Goal: Task Accomplishment & Management: Complete application form

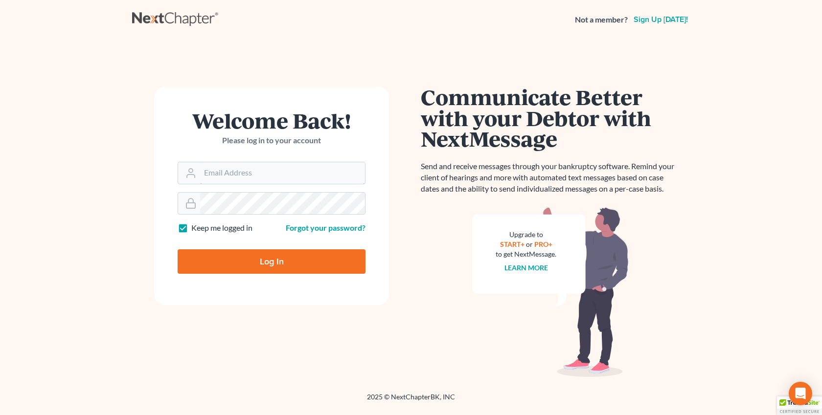
type input "[EMAIL_ADDRESS][DOMAIN_NAME]"
click at [316, 261] on input "Log In" at bounding box center [272, 261] width 188 height 24
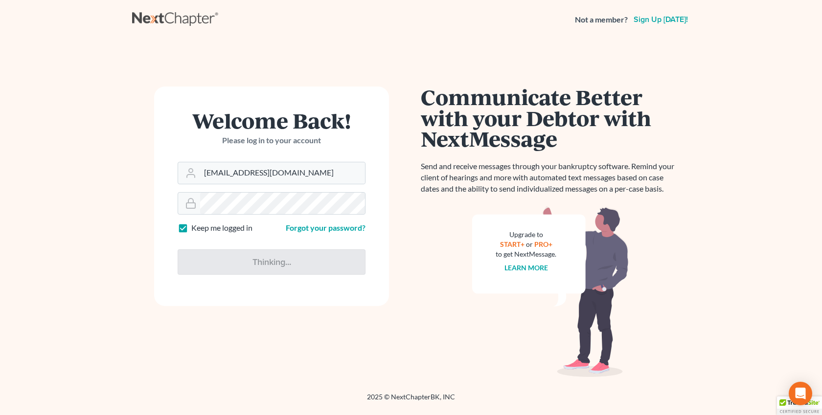
type input "Thinking..."
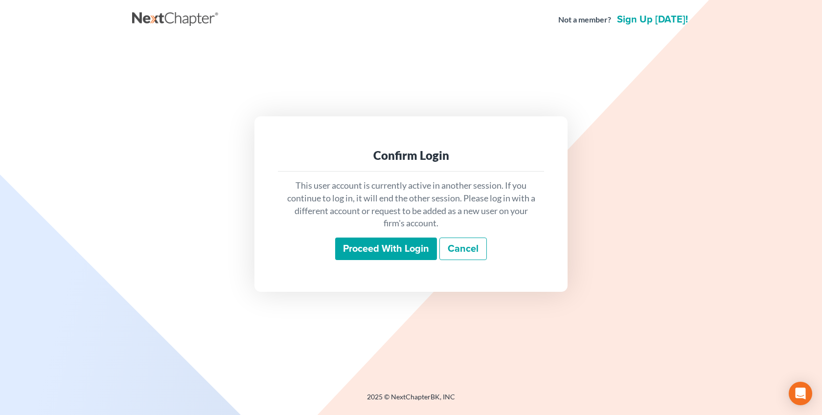
click at [402, 247] on input "Proceed with login" at bounding box center [386, 249] width 102 height 22
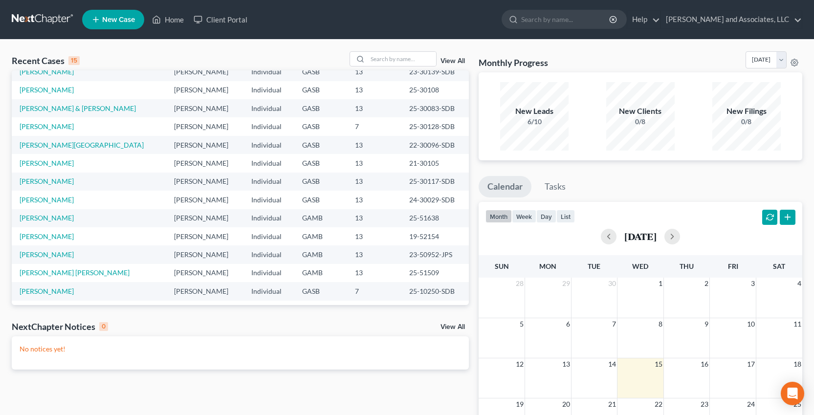
scroll to position [67, 0]
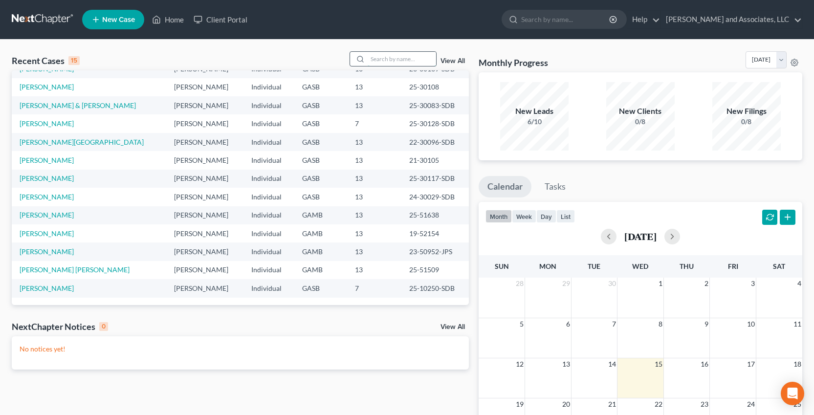
click at [379, 62] on input "search" at bounding box center [402, 59] width 68 height 14
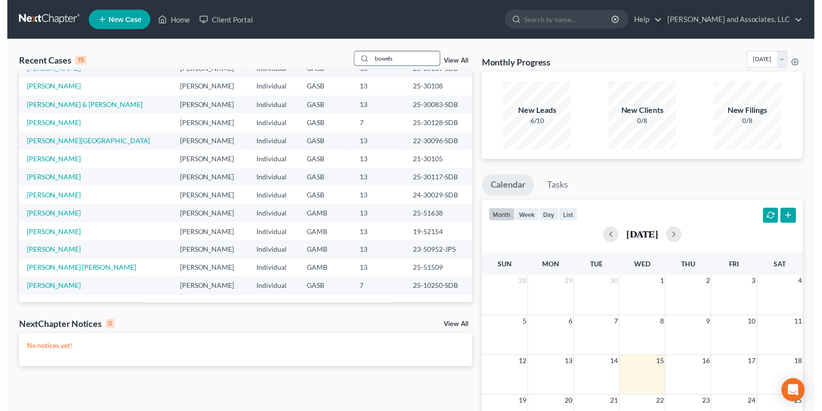
scroll to position [0, 0]
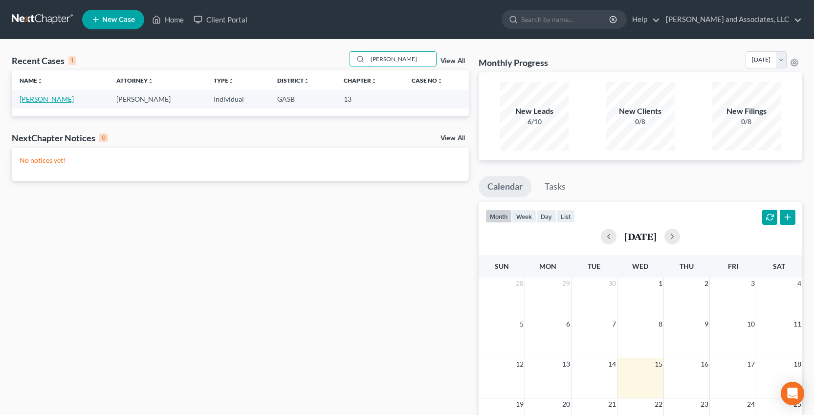
type input "bowles"
click at [48, 96] on link "Bowles, Dale" at bounding box center [47, 99] width 54 height 8
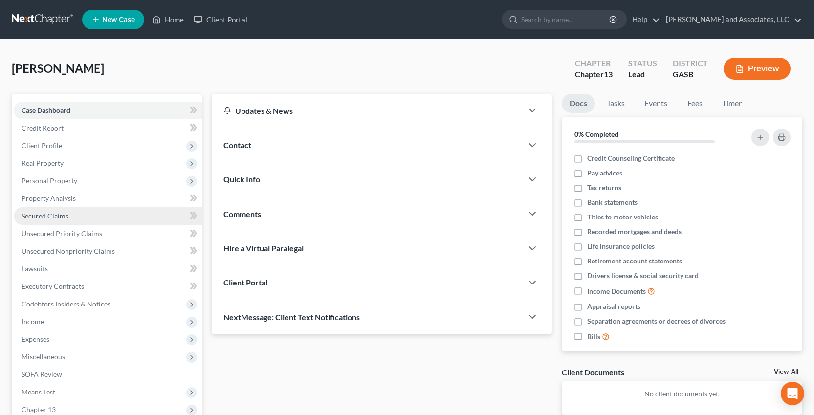
click at [59, 218] on span "Secured Claims" at bounding box center [45, 216] width 47 height 8
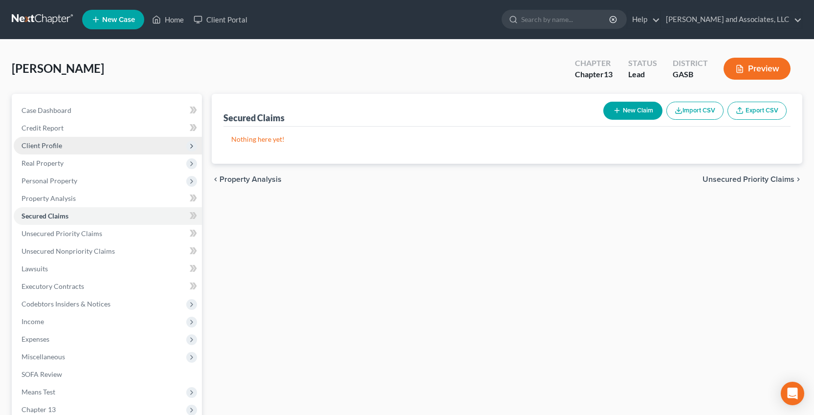
click at [55, 145] on span "Client Profile" at bounding box center [42, 145] width 41 height 8
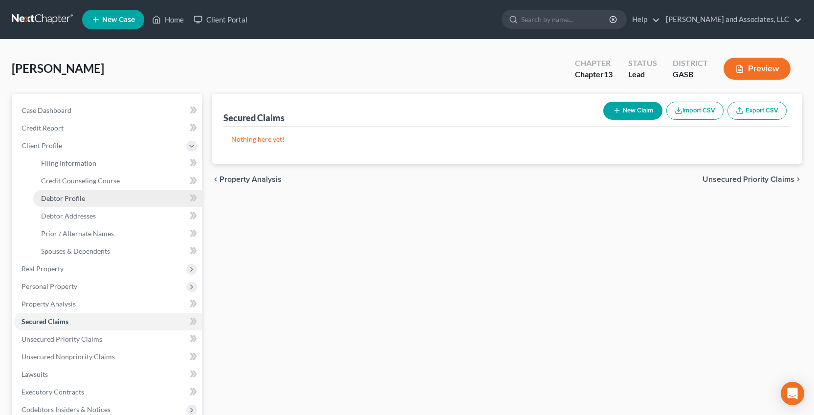
click at [75, 198] on span "Debtor Profile" at bounding box center [63, 198] width 44 height 8
select select "0"
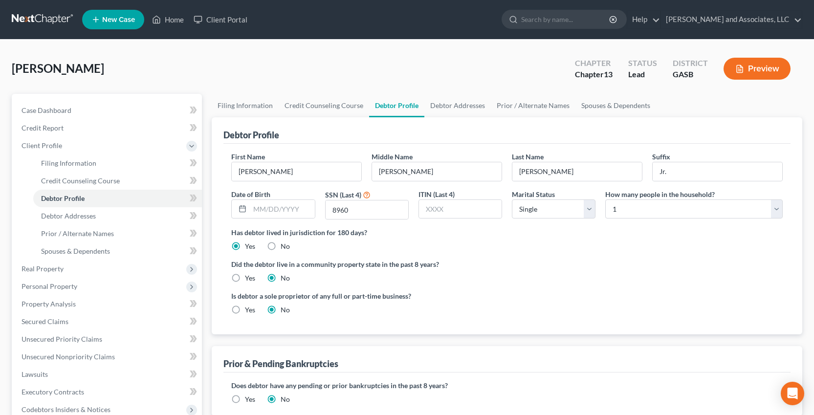
drag, startPoint x: 810, startPoint y: 218, endPoint x: 816, endPoint y: 277, distance: 60.0
click at [814, 277] on html "Home New Case Client Portal Arthur L. Walker and Associates, LLC aodom@arthurlw…" at bounding box center [407, 321] width 814 height 643
click at [38, 375] on span "Lawsuits" at bounding box center [35, 374] width 26 height 8
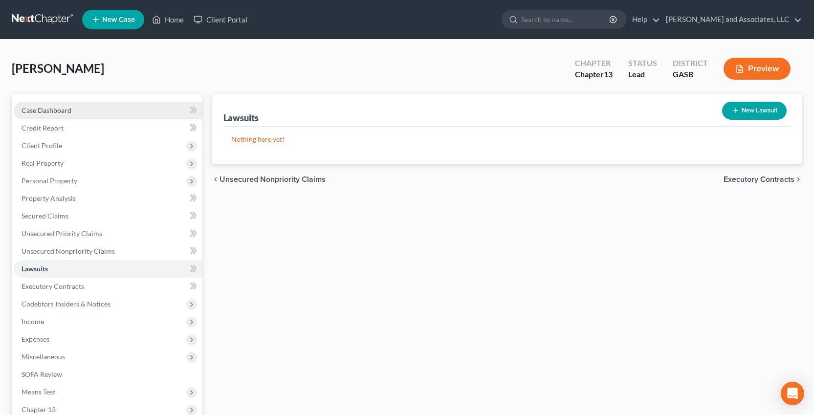
click at [53, 109] on span "Case Dashboard" at bounding box center [47, 110] width 50 height 8
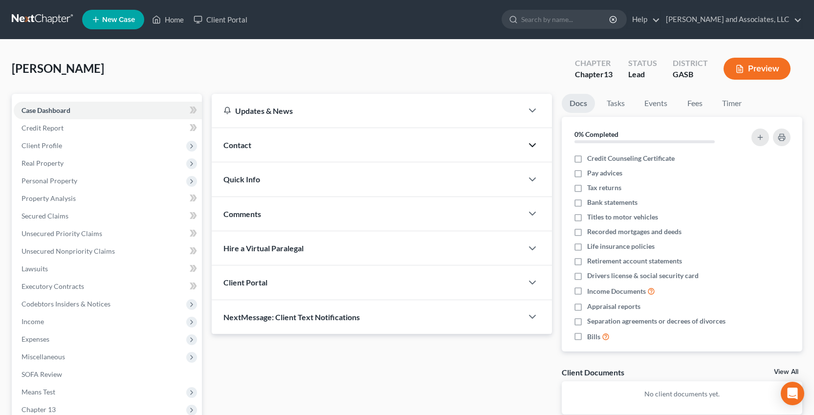
click at [534, 149] on icon "button" at bounding box center [533, 145] width 12 height 12
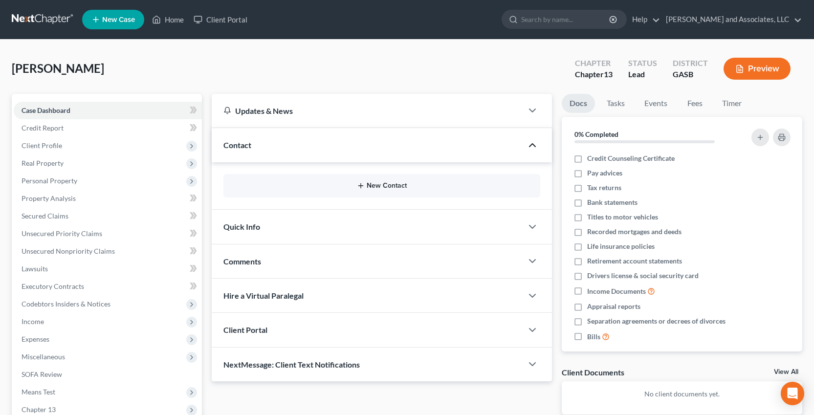
click at [387, 187] on button "New Contact" at bounding box center [381, 186] width 301 height 8
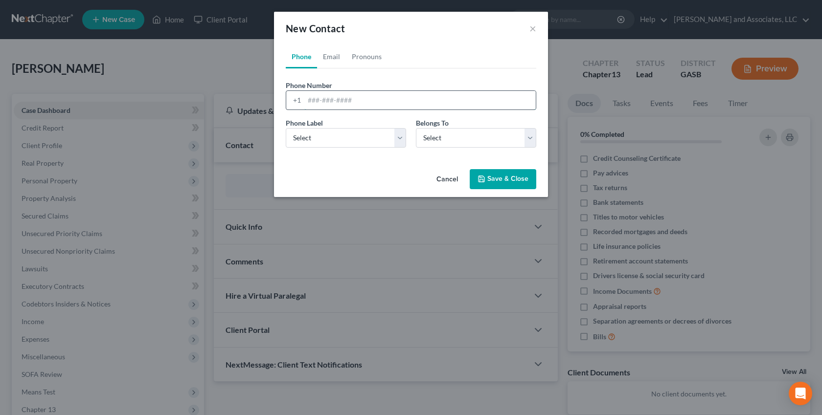
drag, startPoint x: 329, startPoint y: 102, endPoint x: 347, endPoint y: 99, distance: 17.8
click at [329, 102] on input "tel" at bounding box center [419, 100] width 231 height 19
type input "404-615-1614"
click at [400, 137] on select "Select Mobile Home Work Other" at bounding box center [346, 138] width 120 height 20
select select "0"
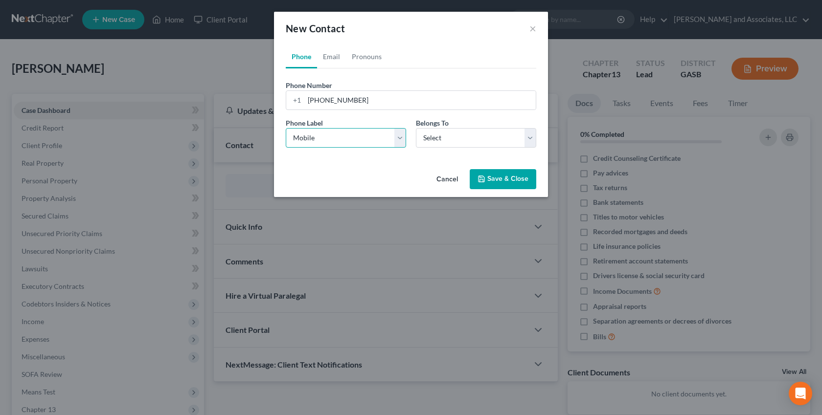
click at [286, 128] on select "Select Mobile Home Work Other" at bounding box center [346, 138] width 120 height 20
click at [535, 135] on select "Select Client Other" at bounding box center [476, 138] width 120 height 20
select select "0"
click at [416, 128] on select "Select Client Other" at bounding box center [476, 138] width 120 height 20
click at [500, 180] on button "Save & Close" at bounding box center [502, 179] width 67 height 21
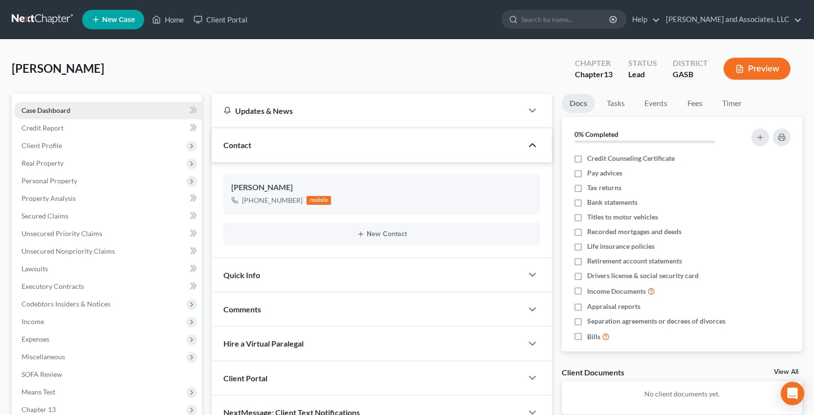
click at [51, 112] on span "Case Dashboard" at bounding box center [46, 110] width 49 height 8
click at [47, 214] on span "Secured Claims" at bounding box center [45, 216] width 47 height 8
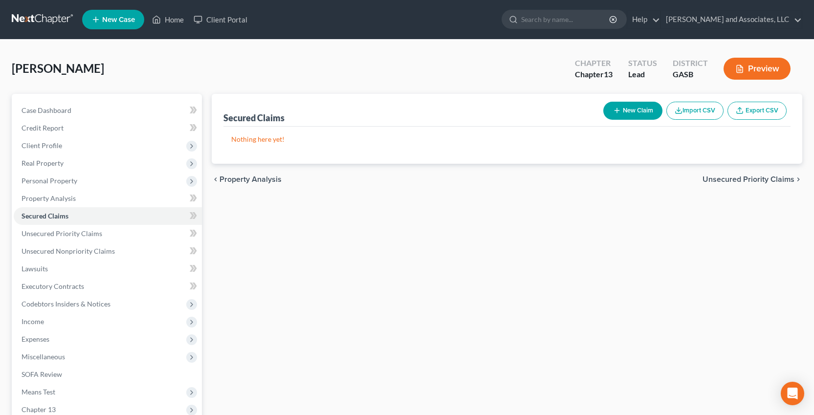
click at [628, 108] on button "New Claim" at bounding box center [632, 111] width 59 height 18
select select "0"
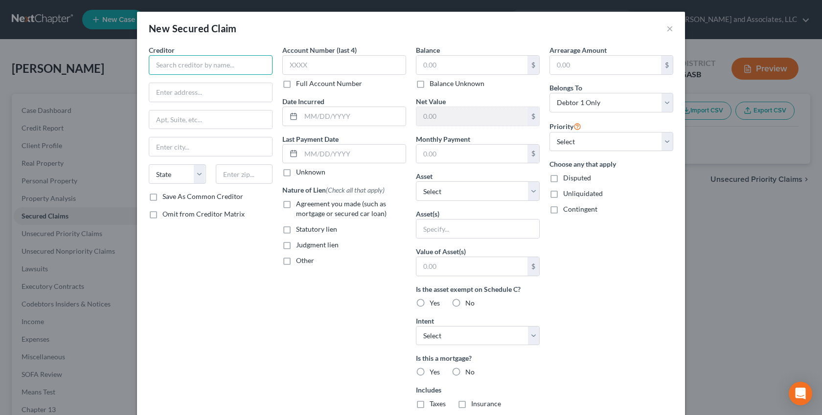
click at [169, 68] on input "text" at bounding box center [211, 65] width 124 height 20
type input "People First Federal Credit Union"
click at [157, 89] on input "text" at bounding box center [210, 92] width 123 height 19
type input "P. O. Box 119"
drag, startPoint x: 157, startPoint y: 148, endPoint x: 46, endPoint y: 210, distance: 127.2
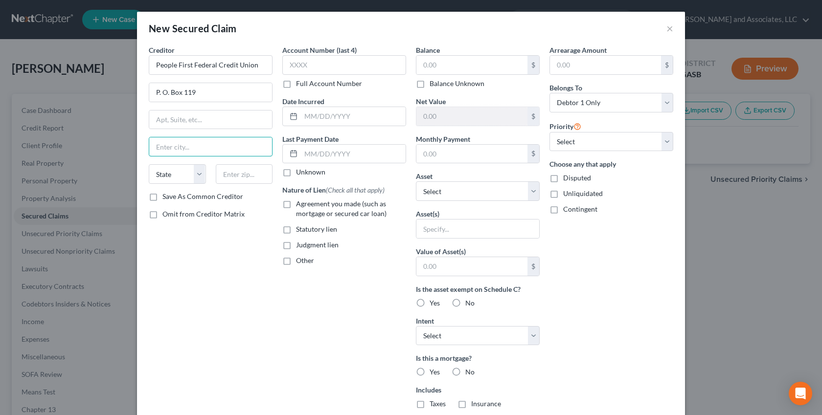
click at [144, 161] on div "Creditor * People First Federal Credit Union P. O. Box 119 State AL AK AR AZ CA…" at bounding box center [211, 263] width 134 height 436
type input "a"
type input "Allentown"
select select "39"
type input "18105-0119"
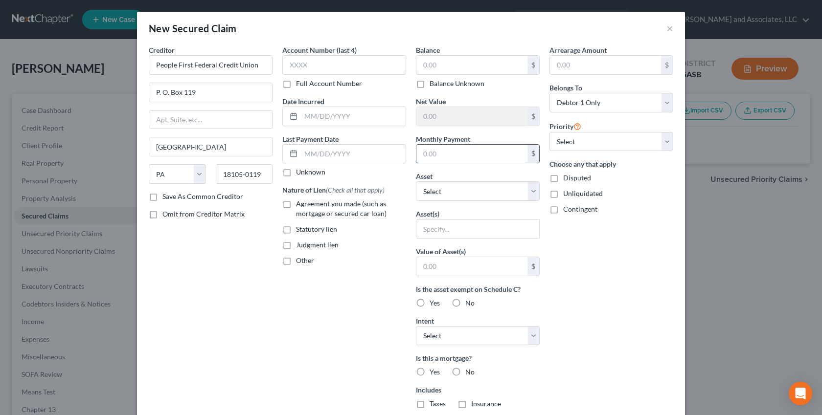
click at [441, 156] on input "text" at bounding box center [471, 154] width 111 height 19
type input "457.00"
click at [439, 62] on input "text" at bounding box center [471, 65] width 111 height 19
type input "26,146.55"
click at [563, 194] on label "Unliquidated" at bounding box center [583, 194] width 40 height 10
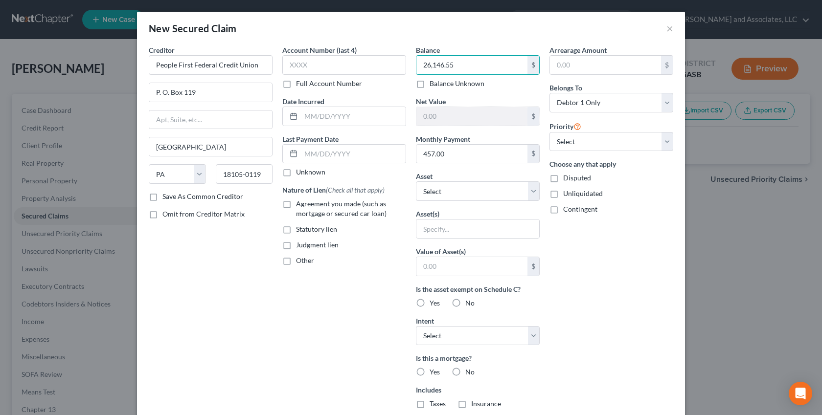
click at [567, 194] on input "Unliquidated" at bounding box center [570, 192] width 6 height 6
checkbox input "true"
click at [474, 231] on input "text" at bounding box center [477, 229] width 123 height 19
click at [621, 298] on div "Arrearage Amount $ Belongs To * Select Debtor 1 Only Debtor 2 Only Debtor 1 And…" at bounding box center [611, 263] width 134 height 436
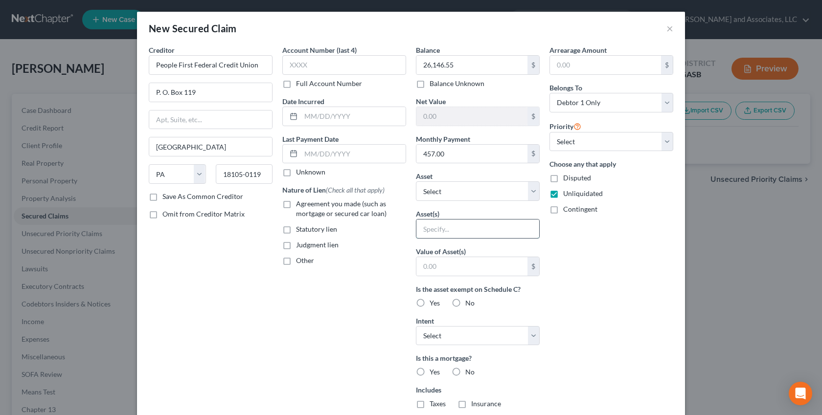
click at [420, 226] on input "text" at bounding box center [477, 229] width 123 height 19
type input "2022 Subara Ascent"
click at [296, 204] on label "Agreement you made (such as mortgage or secured car loan)" at bounding box center [351, 209] width 110 height 20
click at [300, 204] on input "Agreement you made (such as mortgage or secured car loan)" at bounding box center [303, 202] width 6 height 6
checkbox input "true"
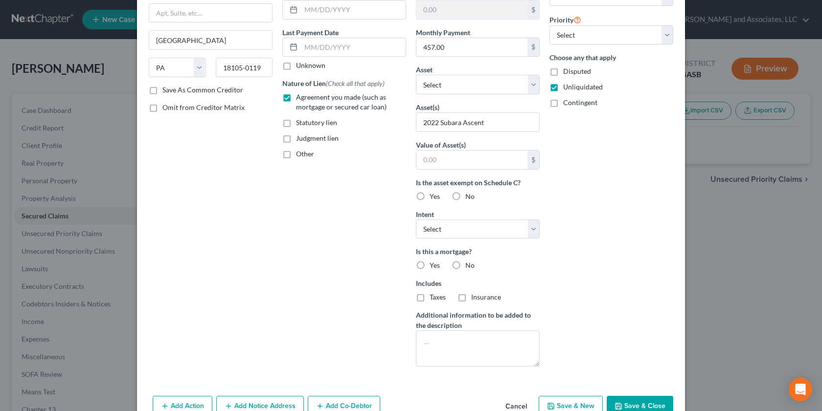
scroll to position [109, 0]
click at [429, 193] on label "Yes" at bounding box center [434, 195] width 10 height 10
click at [433, 193] on input "Yes" at bounding box center [436, 193] width 6 height 6
radio input "true"
click at [465, 263] on label "No" at bounding box center [469, 264] width 9 height 10
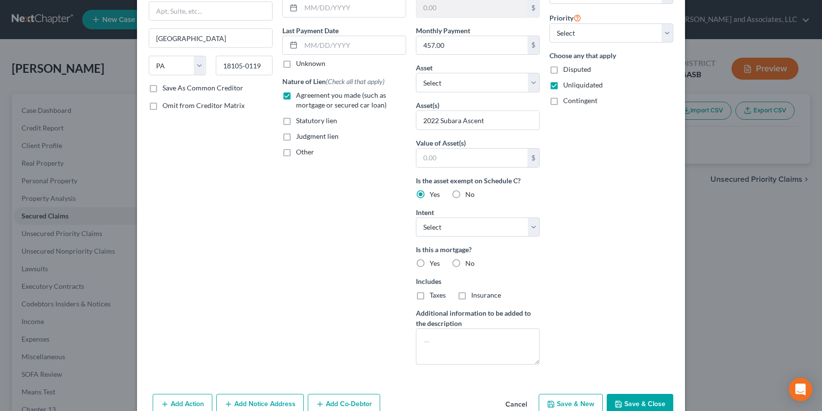
click at [469, 263] on input "No" at bounding box center [472, 262] width 6 height 6
radio input "true"
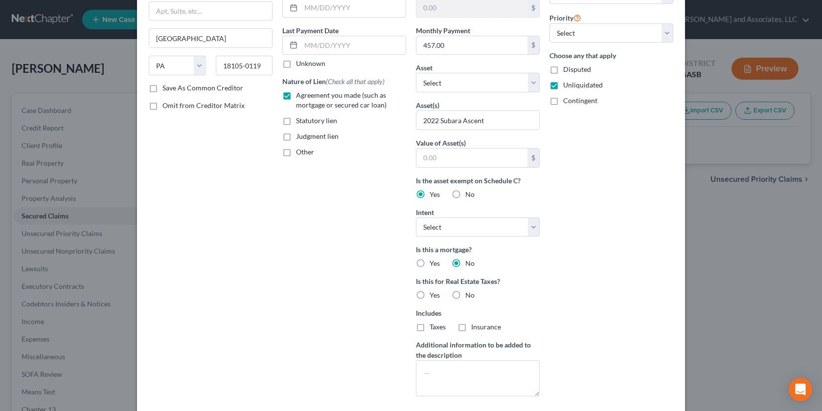
click at [465, 294] on label "No" at bounding box center [469, 295] width 9 height 10
click at [469, 294] on input "No" at bounding box center [472, 293] width 6 height 6
radio input "true"
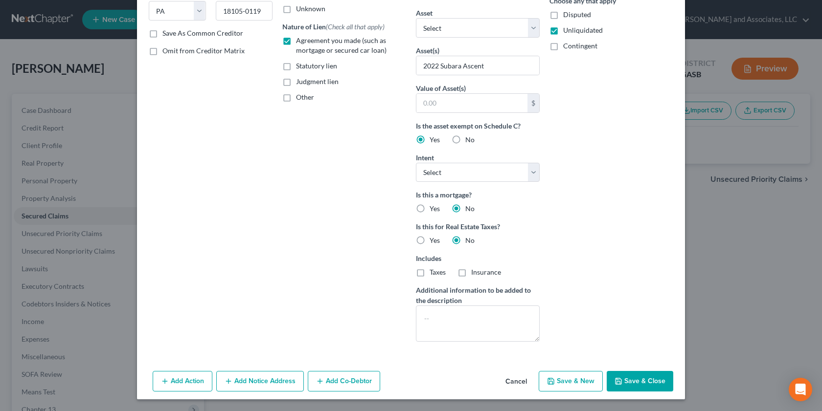
click at [629, 379] on button "Save & Close" at bounding box center [639, 381] width 67 height 21
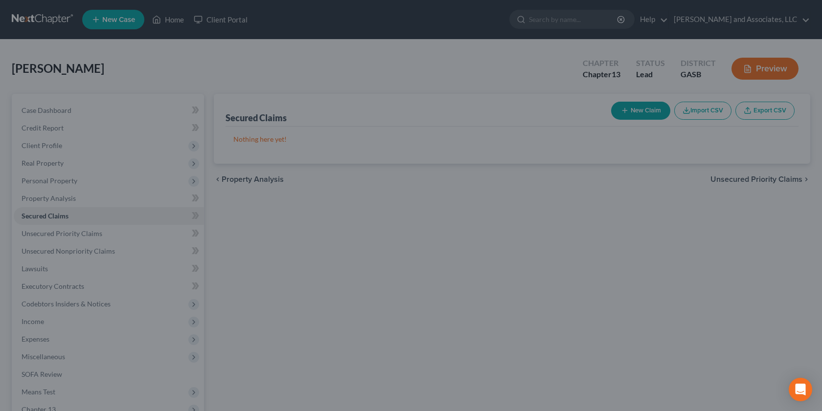
scroll to position [57, 0]
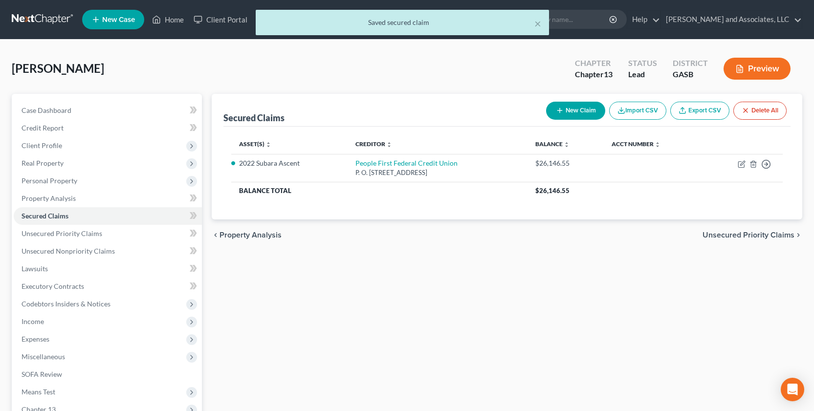
click at [575, 112] on button "New Claim" at bounding box center [575, 111] width 59 height 18
select select "0"
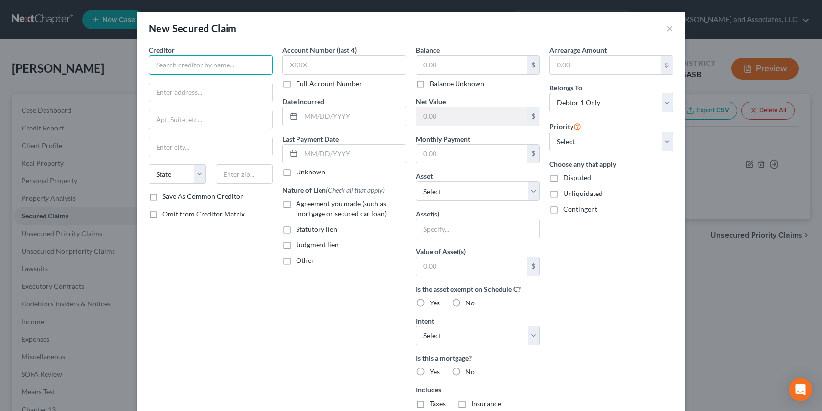
click at [163, 65] on input "text" at bounding box center [211, 65] width 124 height 20
type input "Southeast Toyota Finance"
type input "P. O. Box 991817"
click at [154, 145] on input "text" at bounding box center [210, 146] width 123 height 19
type input "Mobile"
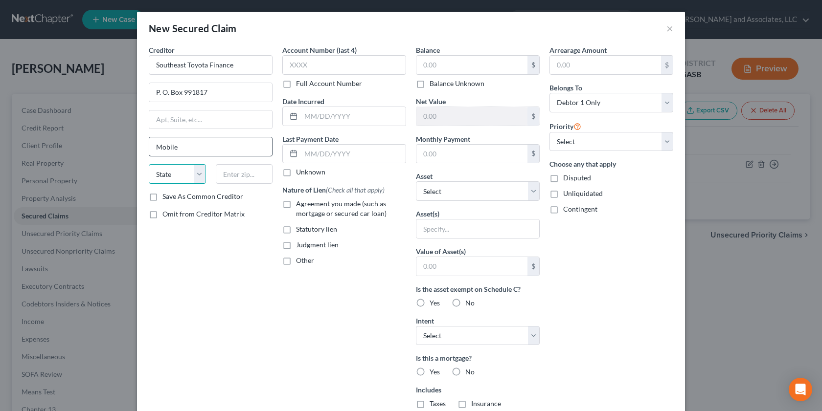
select select "0"
type input "36691-8817"
click at [423, 159] on input "text" at bounding box center [471, 154] width 111 height 19
type input "729.35"
click at [424, 61] on input "text" at bounding box center [471, 65] width 111 height 19
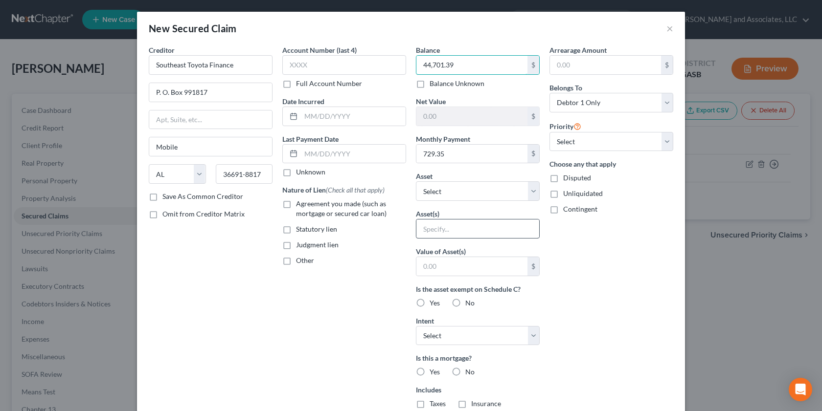
type input "44,701.39"
click at [428, 231] on input "text" at bounding box center [477, 229] width 123 height 19
type input "2024 Toyota Tacoma"
click at [296, 205] on label "Agreement you made (such as mortgage or secured car loan)" at bounding box center [351, 209] width 110 height 20
click at [300, 205] on input "Agreement you made (such as mortgage or secured car loan)" at bounding box center [303, 202] width 6 height 6
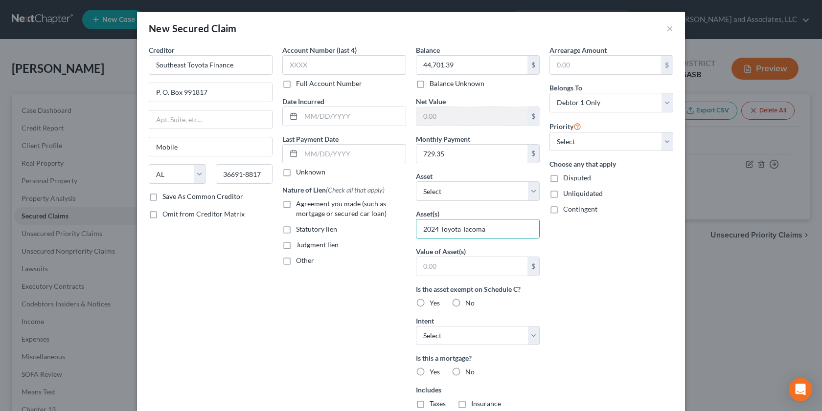
checkbox input "true"
click at [162, 197] on label "Save As Common Creditor" at bounding box center [202, 197] width 81 height 10
click at [166, 197] on input "Save As Common Creditor" at bounding box center [169, 195] width 6 height 6
checkbox input "true"
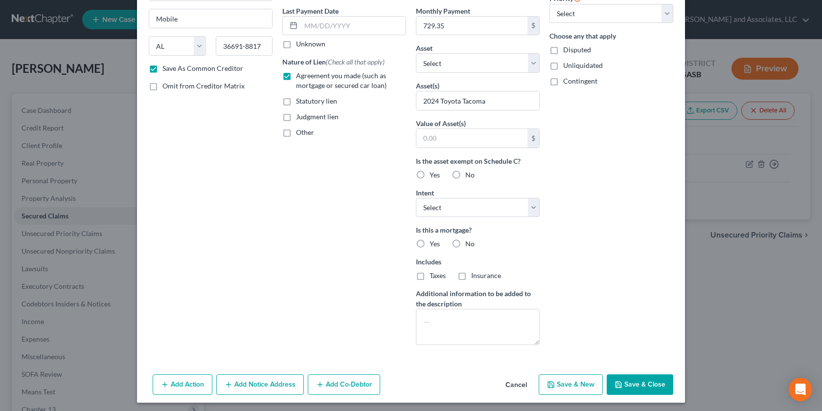
scroll to position [132, 0]
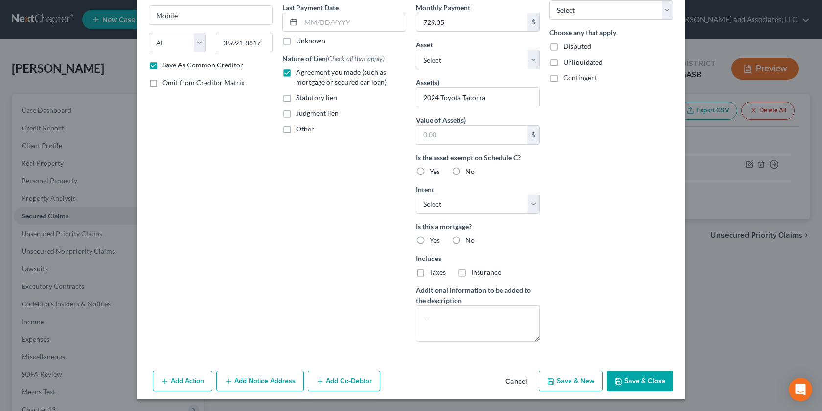
click at [260, 378] on button "Add Notice Address" at bounding box center [260, 381] width 88 height 21
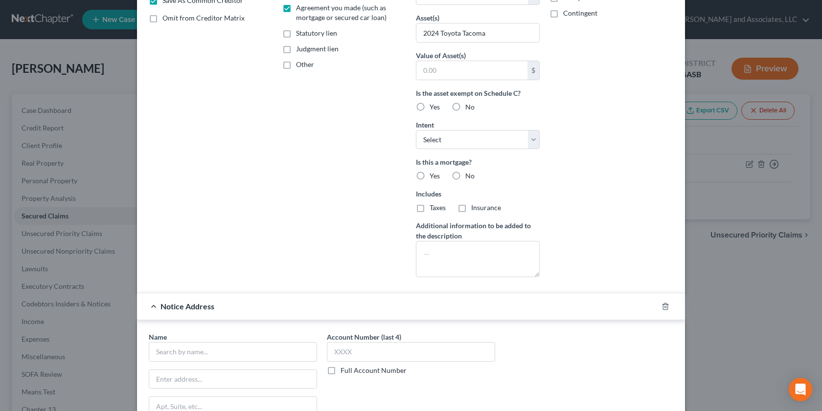
scroll to position [197, 0]
click at [429, 107] on label "Yes" at bounding box center [434, 106] width 10 height 10
click at [433, 107] on input "Yes" at bounding box center [436, 104] width 6 height 6
radio input "true"
click at [529, 140] on select "Select Surrender Redeem Reaffirm Avoid Other" at bounding box center [478, 139] width 124 height 20
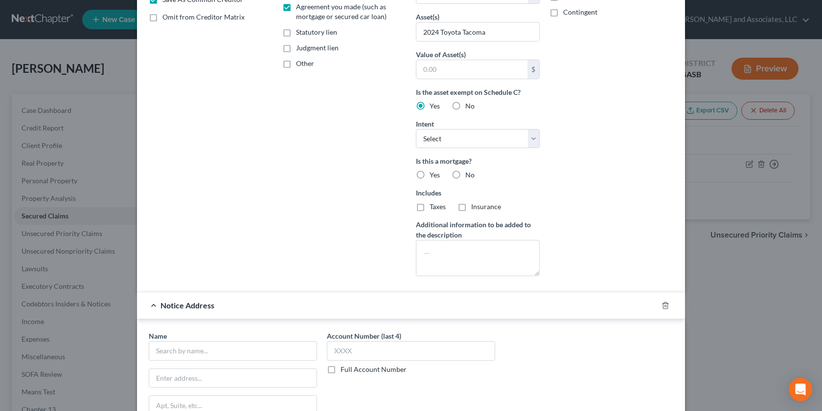
click at [591, 182] on div "Arrearage Amount $ Belongs To * Select Debtor 1 Only Debtor 2 Only Debtor 1 And…" at bounding box center [611, 66] width 134 height 436
click at [465, 174] on label "No" at bounding box center [469, 175] width 9 height 10
click at [469, 174] on input "No" at bounding box center [472, 173] width 6 height 6
radio input "true"
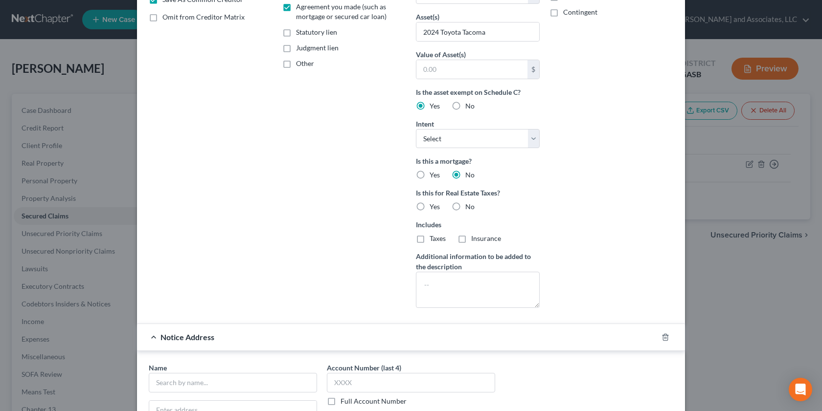
click at [465, 205] on label "No" at bounding box center [469, 207] width 9 height 10
click at [469, 205] on input "No" at bounding box center [472, 205] width 6 height 6
radio input "true"
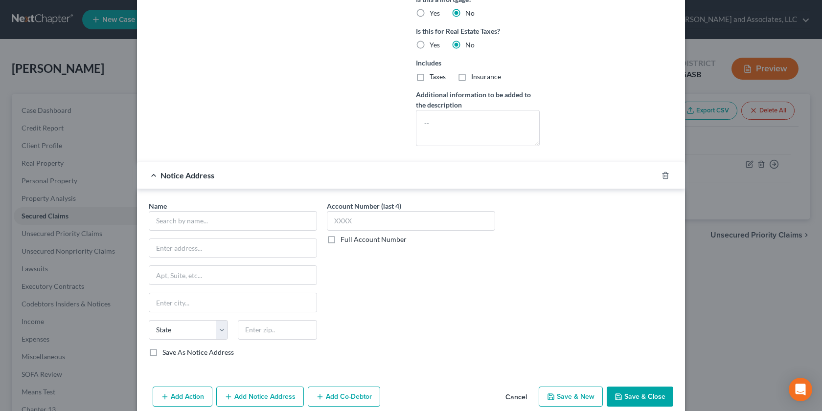
scroll to position [374, 0]
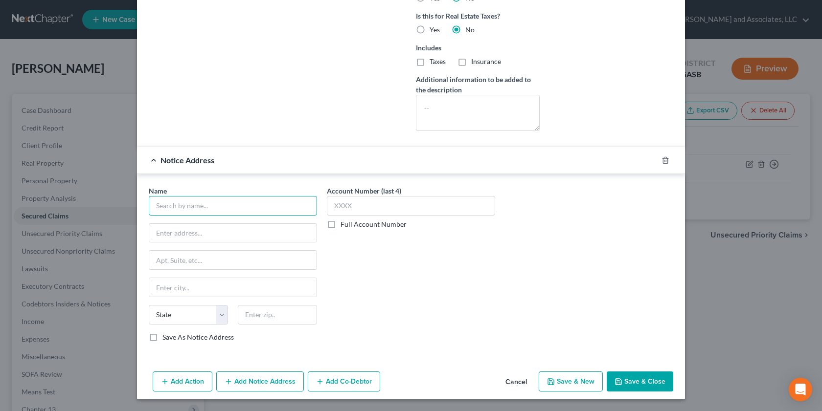
click at [153, 206] on input "text" at bounding box center [233, 206] width 168 height 20
type input "World Omni Financial Corp."
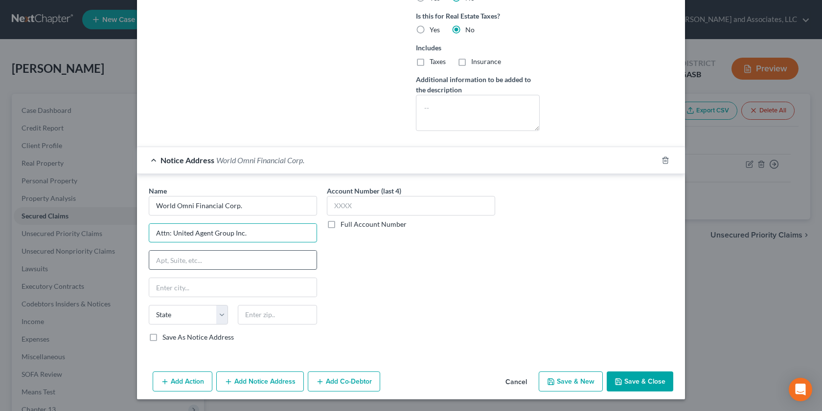
type input "Attn: United Agent Group Inc."
click at [157, 257] on input "text" at bounding box center [232, 260] width 167 height 19
type input "2985 Gordy Parkway 1st Floor"
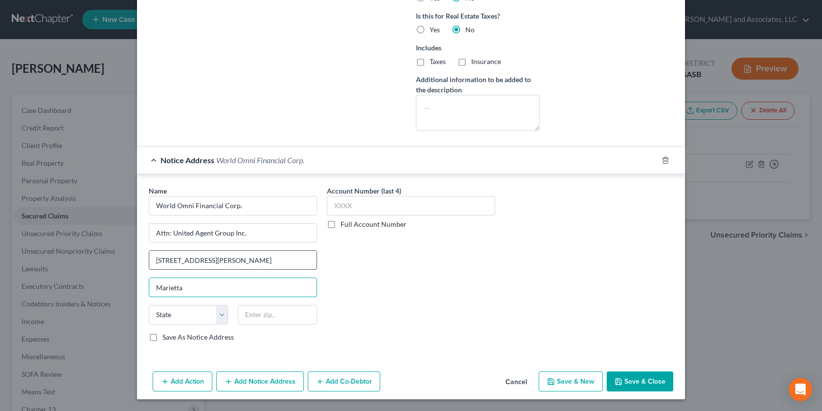
type input "Marietta"
select select "10"
type input "30066"
click at [162, 336] on label "Save As Notice Address" at bounding box center [197, 338] width 71 height 10
click at [166, 336] on input "Save As Notice Address" at bounding box center [169, 336] width 6 height 6
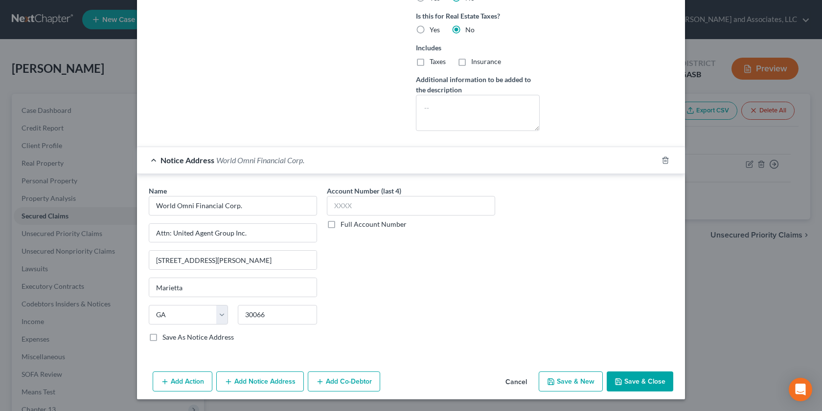
checkbox input "true"
click at [568, 382] on button "Save & New" at bounding box center [570, 382] width 64 height 21
select select "0"
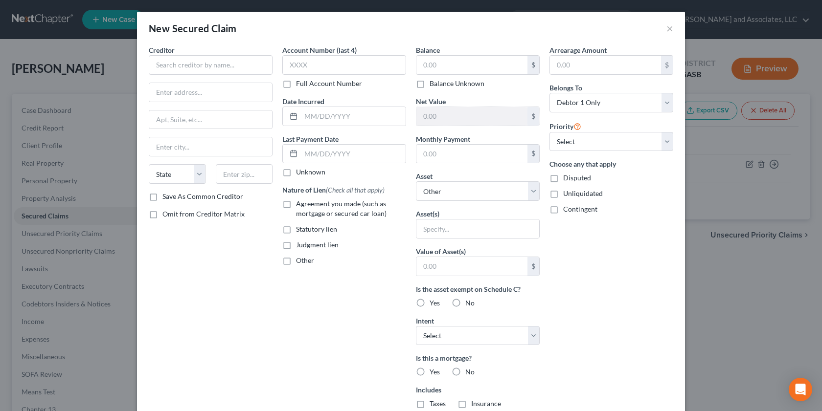
scroll to position [0, 0]
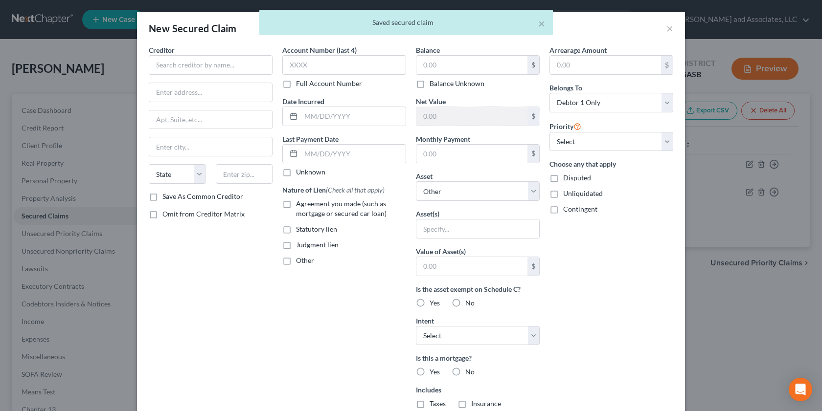
click at [563, 196] on label "Unliquidated" at bounding box center [583, 194] width 40 height 10
click at [567, 195] on input "Unliquidated" at bounding box center [570, 192] width 6 height 6
checkbox input "true"
click at [170, 69] on input "text" at bounding box center [211, 65] width 124 height 20
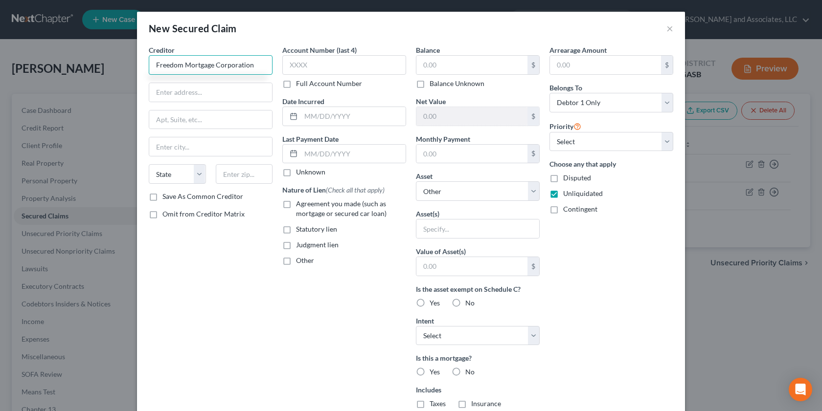
type input "Freedom Mortgage Corporation"
type input "A"
type input "P. O. Box 619063"
click at [165, 152] on input "text" at bounding box center [210, 146] width 123 height 19
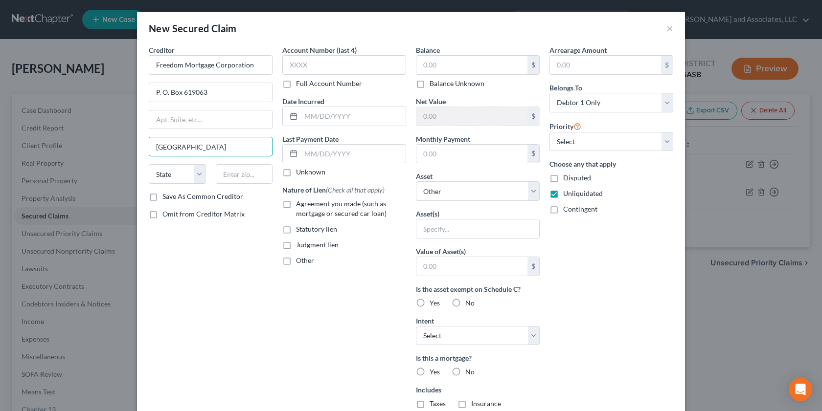
type input "Dallas"
select select "45"
type input "75261-9063"
click at [440, 158] on input "text" at bounding box center [471, 154] width 111 height 19
type input "3,580.81"
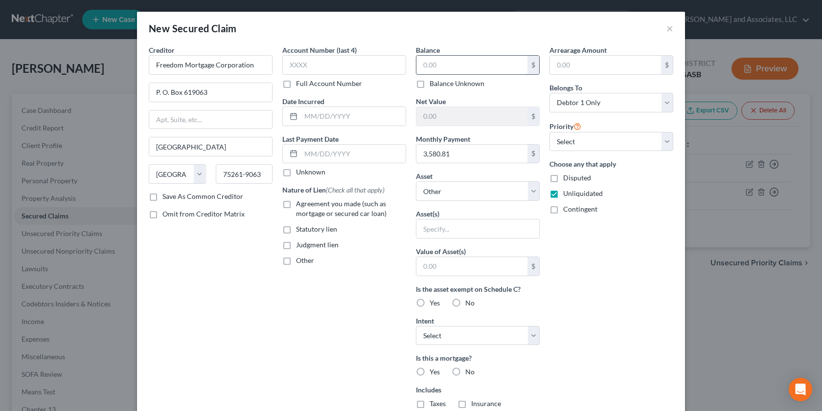
click at [430, 67] on input "text" at bounding box center [471, 65] width 111 height 19
type input "500.70"
click at [429, 303] on label "Yes" at bounding box center [434, 303] width 10 height 10
click at [433, 303] on input "Yes" at bounding box center [436, 301] width 6 height 6
radio input "true"
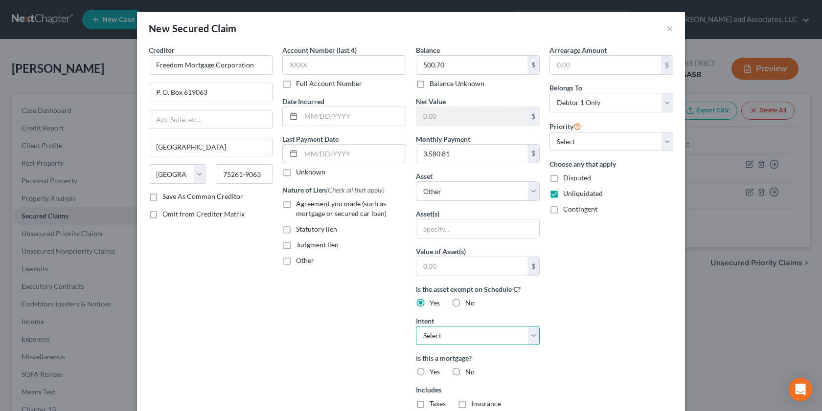
click at [528, 336] on select "Select Surrender Redeem Reaffirm Avoid Other" at bounding box center [478, 336] width 124 height 20
click at [729, 330] on div "New Secured Claim × Creditor * Freedom Mortgage Corporation P. O. Box 619063 Da…" at bounding box center [411, 205] width 822 height 411
click at [424, 229] on input "text" at bounding box center [477, 229] width 123 height 19
type input "House & real estate located @849 Whitney Shoals Rd. Evans, GA 30809"
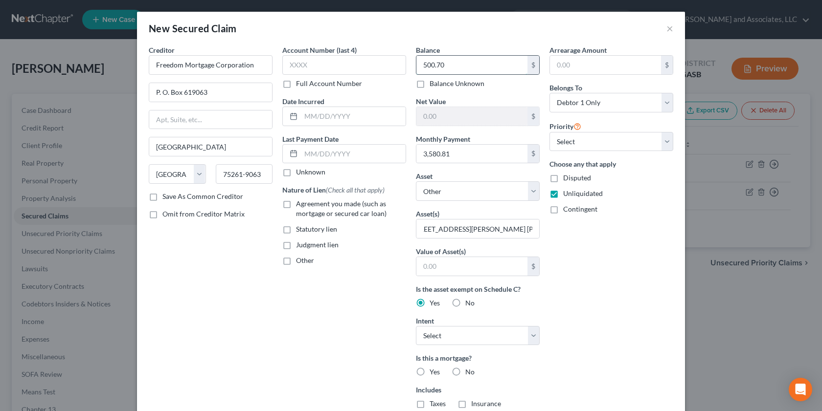
scroll to position [0, 0]
click at [443, 67] on input "500.70" at bounding box center [471, 65] width 111 height 19
click at [447, 66] on input "500.70" at bounding box center [471, 65] width 111 height 19
type input "5"
type input "500,702.58"
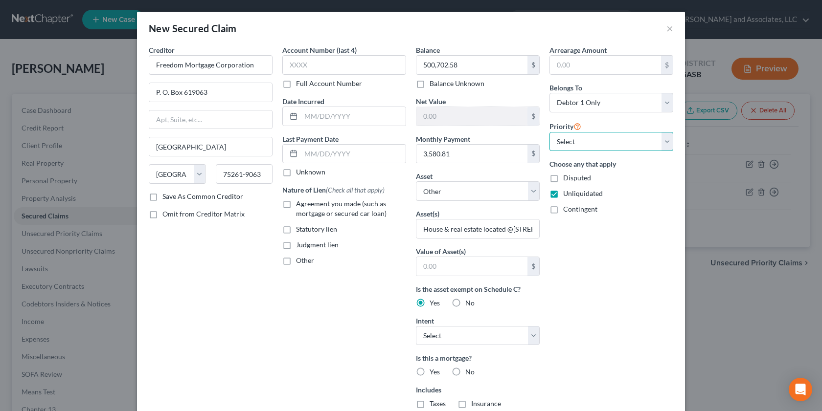
click at [662, 139] on select "Select 1st 2nd 3rd 4th 5th 6th 7th 8th 9th 10th 11th 12th 13th 14th 15th 16th 1…" at bounding box center [611, 142] width 124 height 20
click at [663, 139] on select "Select 1st 2nd 3rd 4th 5th 6th 7th 8th 9th 10th 11th 12th 13th 14th 15th 16th 1…" at bounding box center [611, 142] width 124 height 20
click at [162, 197] on label "Save As Common Creditor" at bounding box center [202, 197] width 81 height 10
click at [166, 197] on input "Save As Common Creditor" at bounding box center [169, 195] width 6 height 6
checkbox input "true"
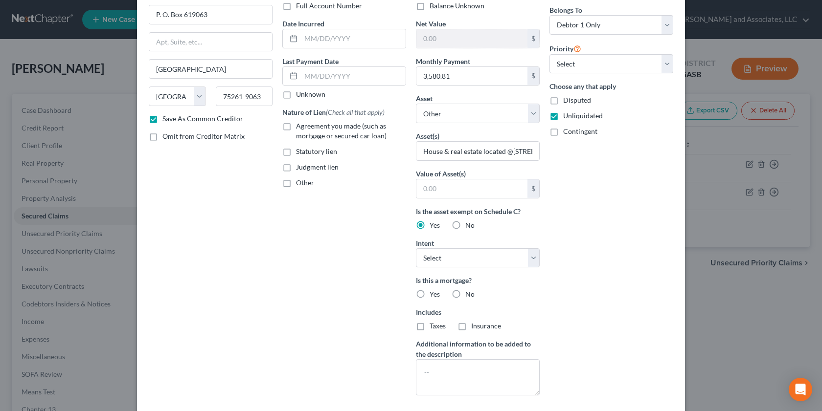
scroll to position [78, 0]
drag, startPoint x: 814, startPoint y: 328, endPoint x: 821, endPoint y: 374, distance: 46.1
click at [821, 374] on div "New Secured Claim × Creditor * Freedom Mortgage Corporation P. O. Box 619063 Da…" at bounding box center [411, 205] width 822 height 411
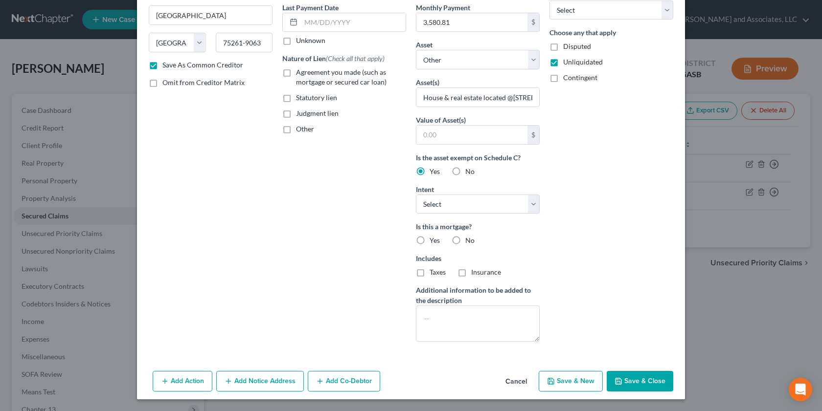
click at [260, 380] on button "Add Notice Address" at bounding box center [260, 381] width 88 height 21
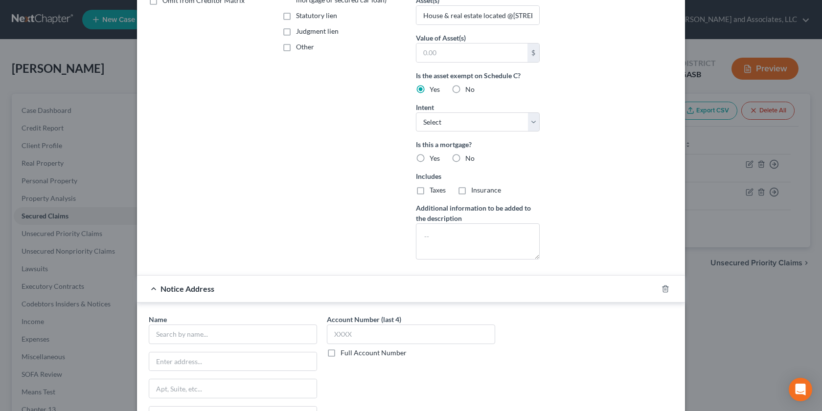
scroll to position [342, 0]
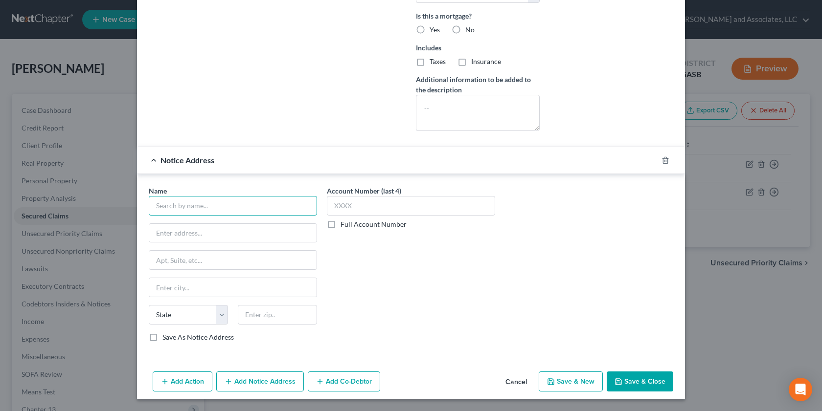
click at [162, 208] on input "text" at bounding box center [233, 206] width 168 height 20
type input "Freedom Mortgage Corporation"
type input "Attn: CT Corporation System"
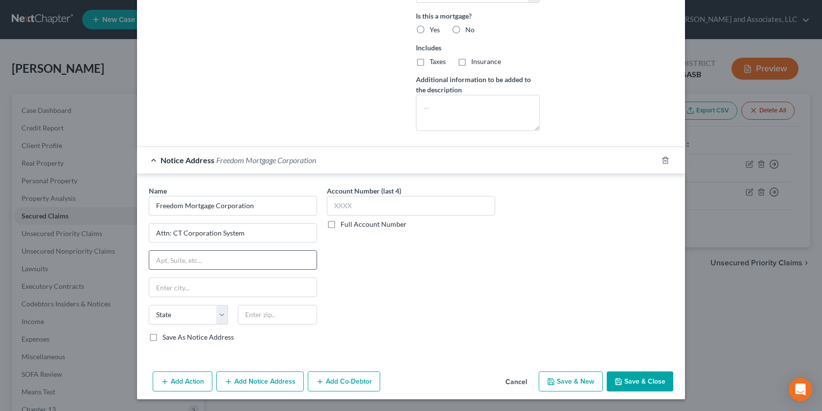
click at [164, 264] on input "text" at bounding box center [232, 260] width 167 height 19
type input "289 S. Culver St."
click at [161, 290] on input "text" at bounding box center [232, 287] width 167 height 19
type input "Lawrenceville"
select select "10"
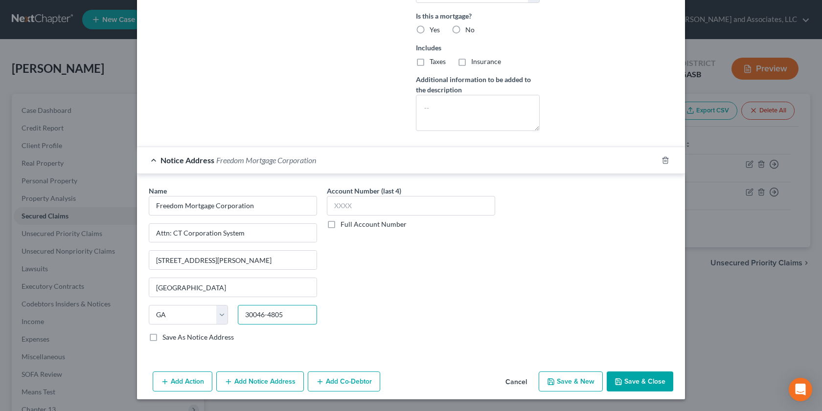
type input "30046-4805"
click at [162, 340] on label "Save As Notice Address" at bounding box center [197, 338] width 71 height 10
click at [166, 339] on input "Save As Notice Address" at bounding box center [169, 336] width 6 height 6
checkbox input "true"
click at [638, 377] on button "Save & Close" at bounding box center [639, 382] width 67 height 21
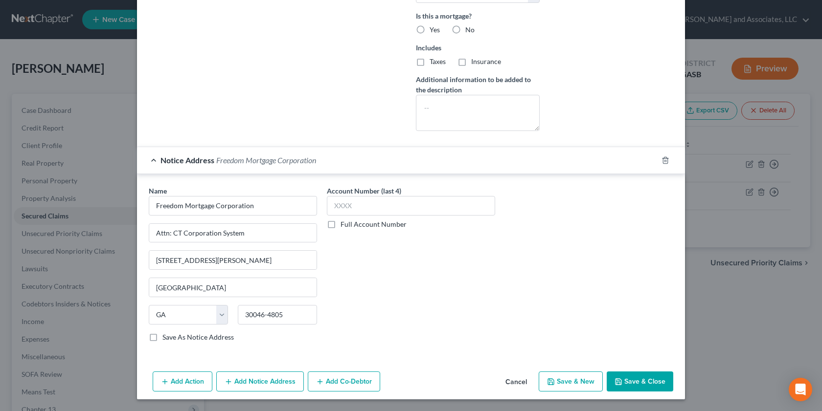
checkbox input "false"
select select
checkbox input "false"
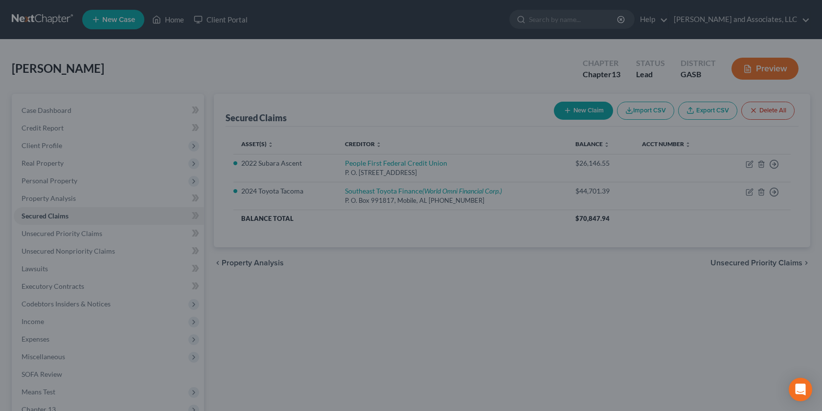
scroll to position [236, 0]
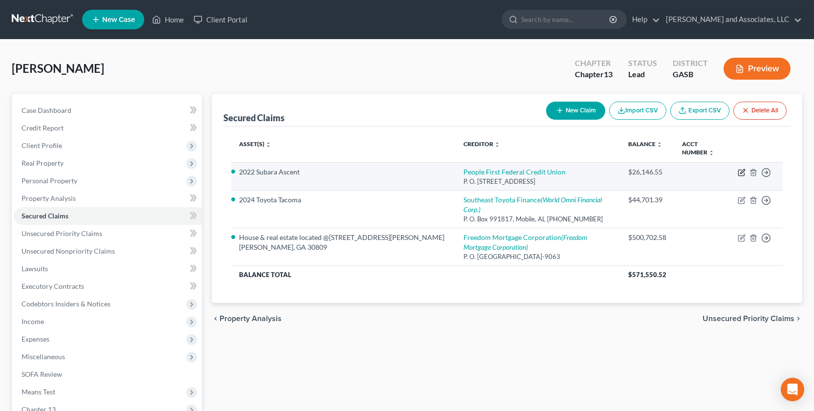
click at [742, 173] on icon "button" at bounding box center [742, 173] width 8 height 8
select select "39"
select select "0"
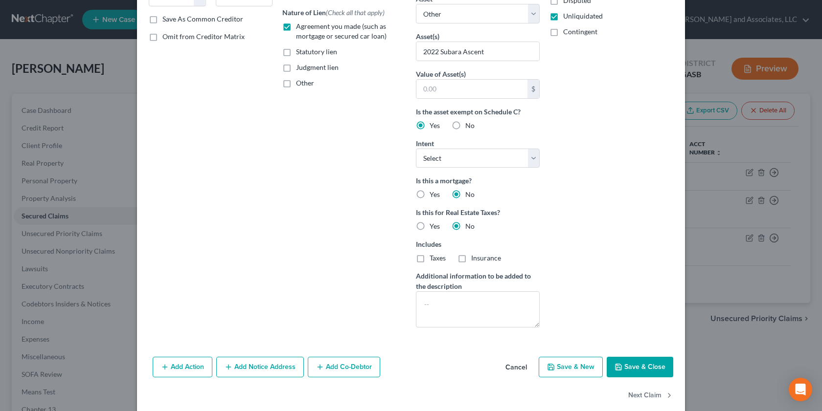
scroll to position [186, 0]
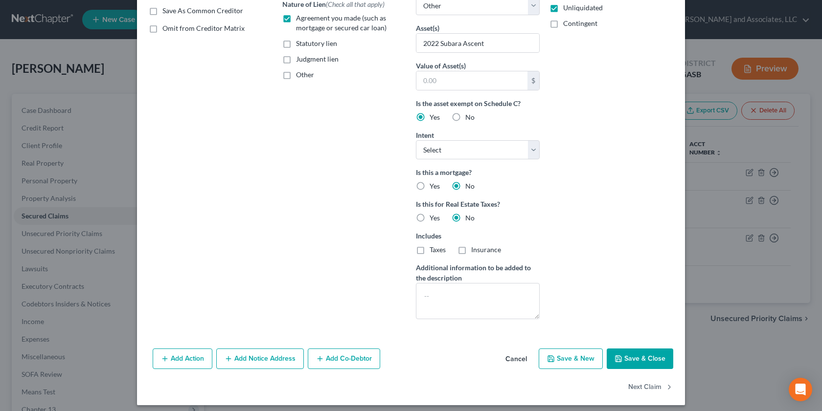
click at [627, 357] on button "Save & Close" at bounding box center [639, 359] width 67 height 21
select select
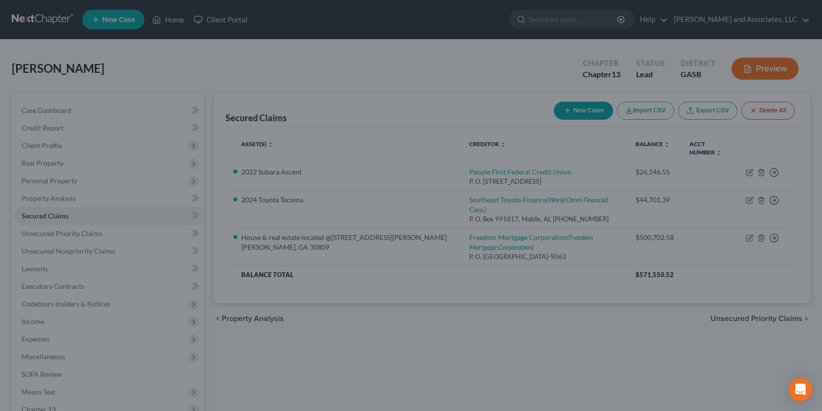
scroll to position [85, 0]
type input "0"
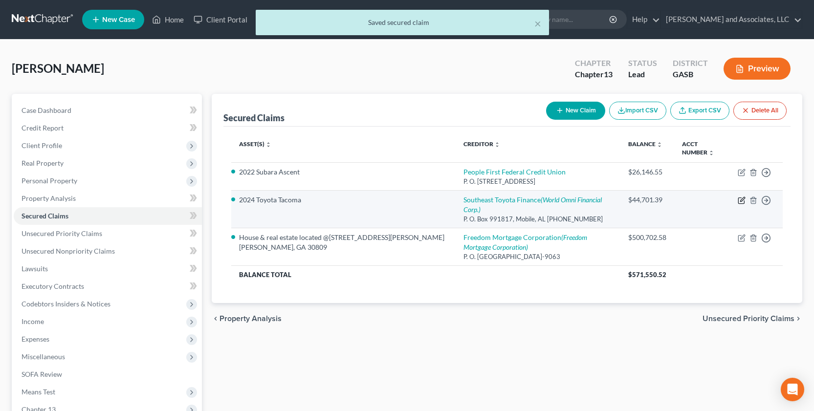
click at [741, 198] on icon "button" at bounding box center [742, 201] width 8 height 8
select select "0"
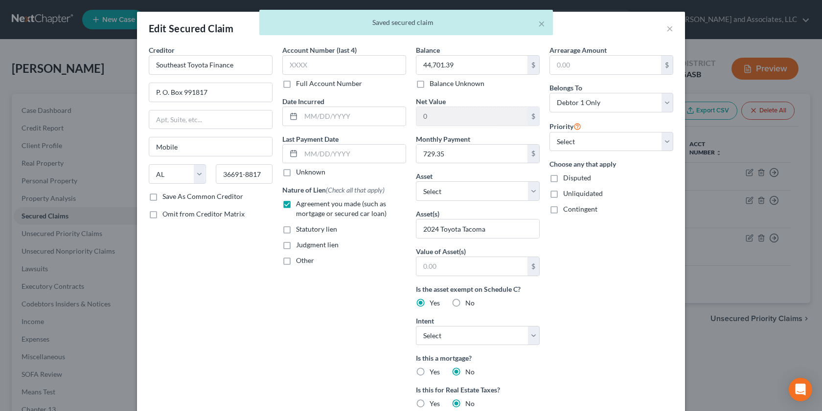
click at [563, 195] on label "Unliquidated" at bounding box center [583, 194] width 40 height 10
click at [567, 195] on input "Unliquidated" at bounding box center [570, 192] width 6 height 6
checkbox input "true"
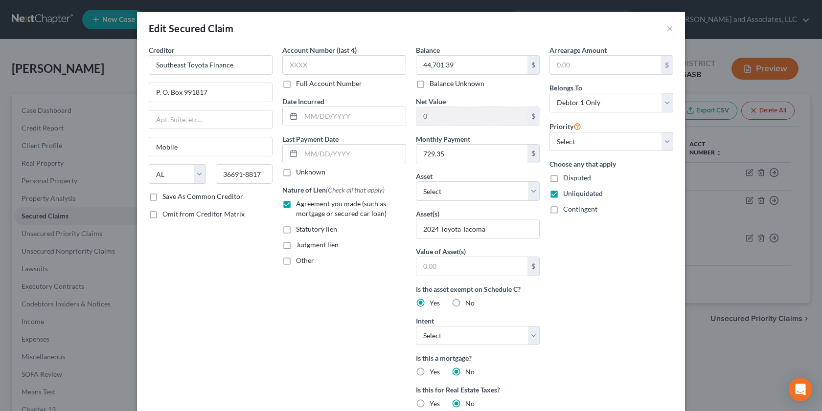
click at [162, 198] on label "Save As Common Creditor" at bounding box center [202, 197] width 81 height 10
click at [166, 198] on input "Save As Common Creditor" at bounding box center [169, 195] width 6 height 6
checkbox input "true"
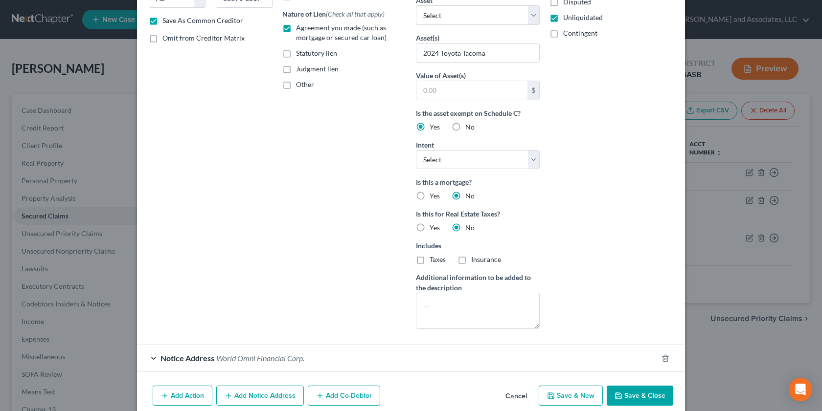
scroll to position [219, 0]
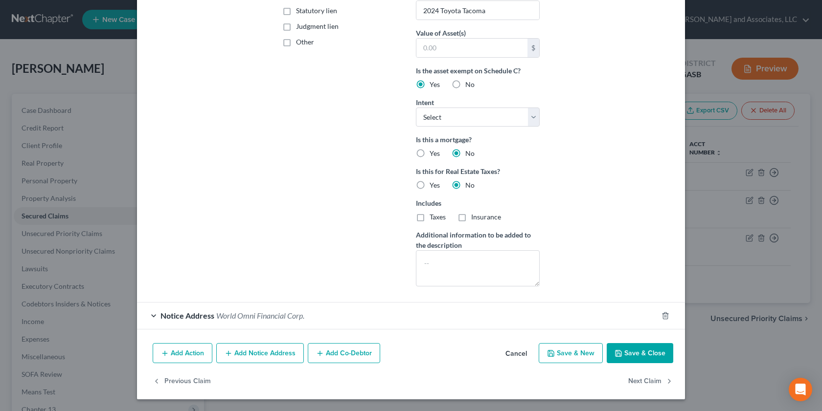
click at [152, 314] on div "Notice Address World Omni Financial Corp." at bounding box center [397, 316] width 520 height 26
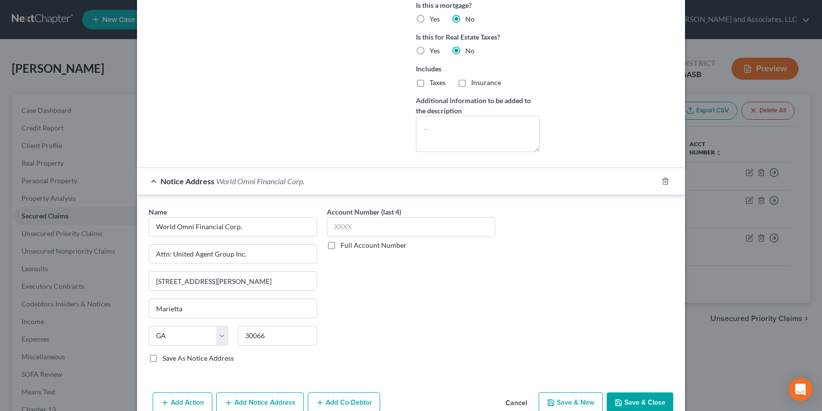
scroll to position [402, 0]
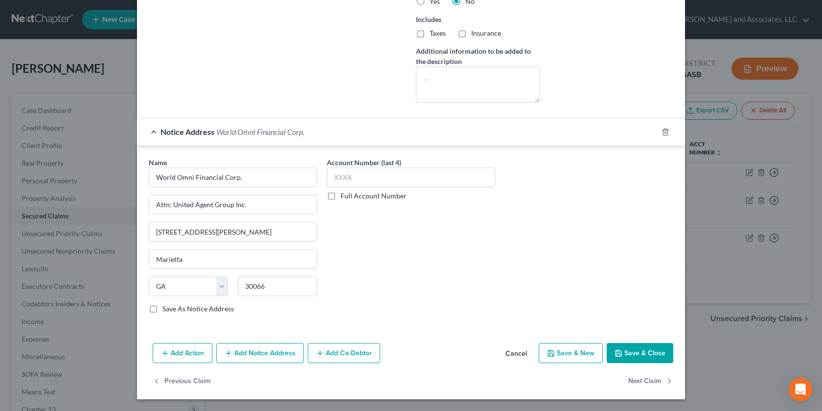
drag, startPoint x: 151, startPoint y: 308, endPoint x: 335, endPoint y: 362, distance: 192.7
click at [162, 309] on label "Save As Notice Address" at bounding box center [197, 309] width 71 height 10
click at [166, 309] on input "Save As Notice Address" at bounding box center [169, 307] width 6 height 6
checkbox input "true"
click at [633, 356] on button "Save & Close" at bounding box center [639, 353] width 67 height 21
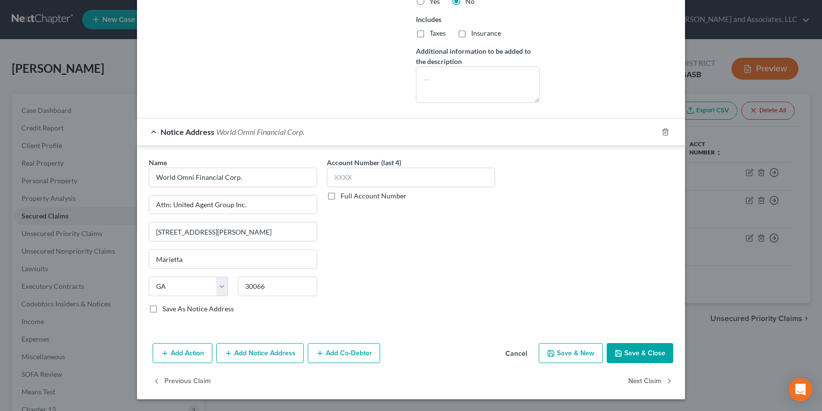
checkbox input "false"
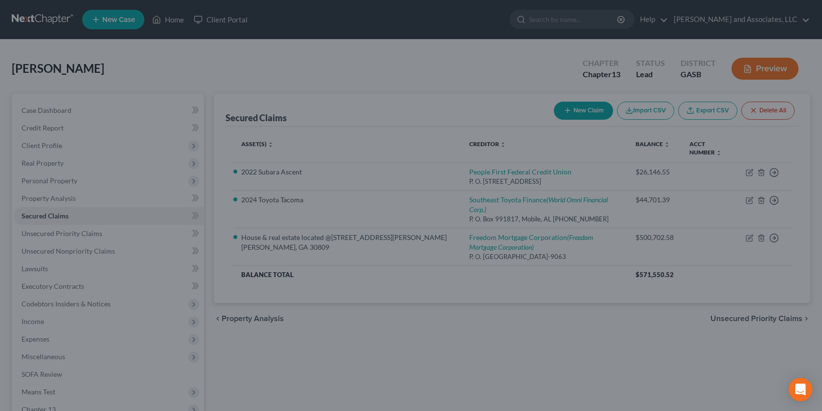
scroll to position [295, 0]
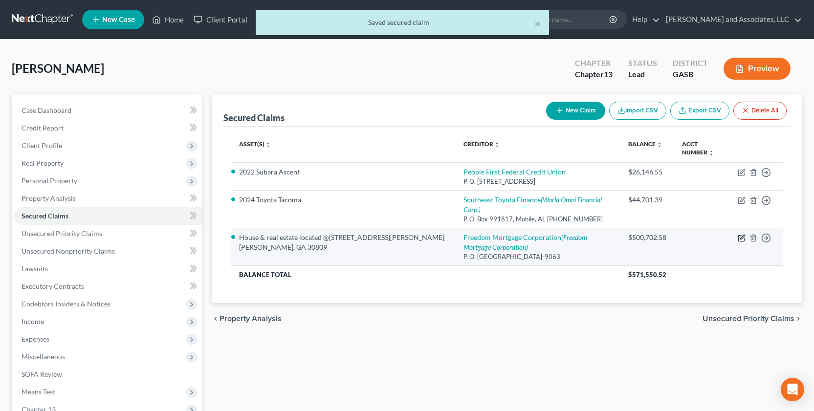
click at [743, 234] on icon "button" at bounding box center [742, 238] width 8 height 8
select select "45"
select select "0"
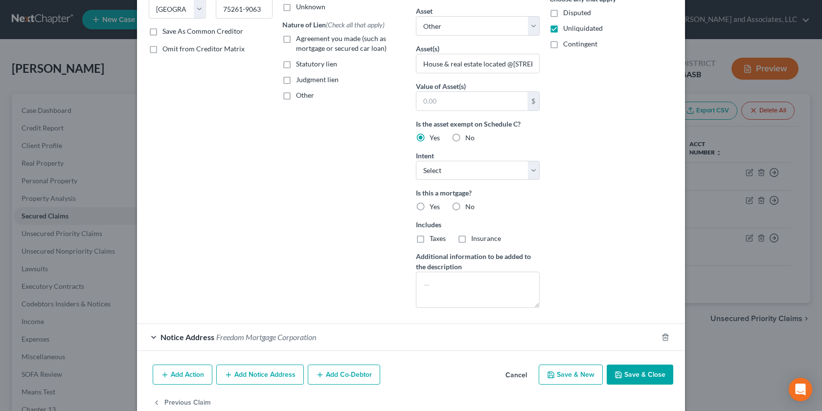
scroll to position [187, 0]
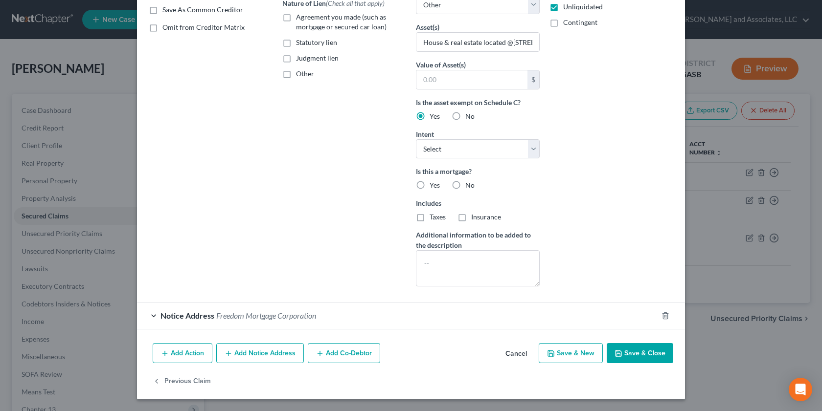
click at [624, 351] on button "Save & Close" at bounding box center [639, 353] width 67 height 21
select select
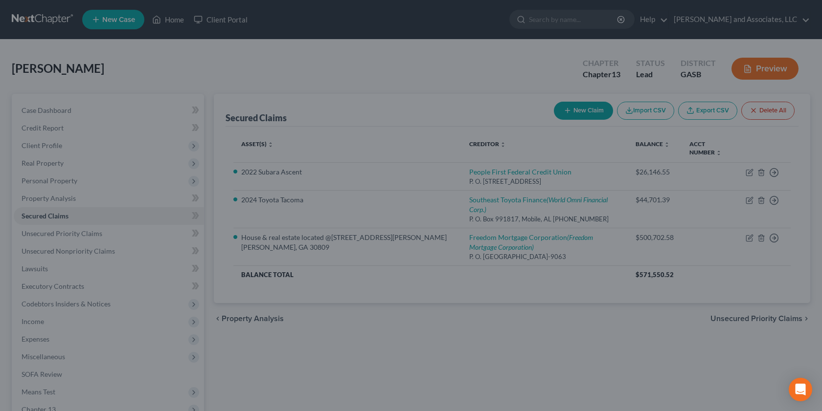
scroll to position [80, 0]
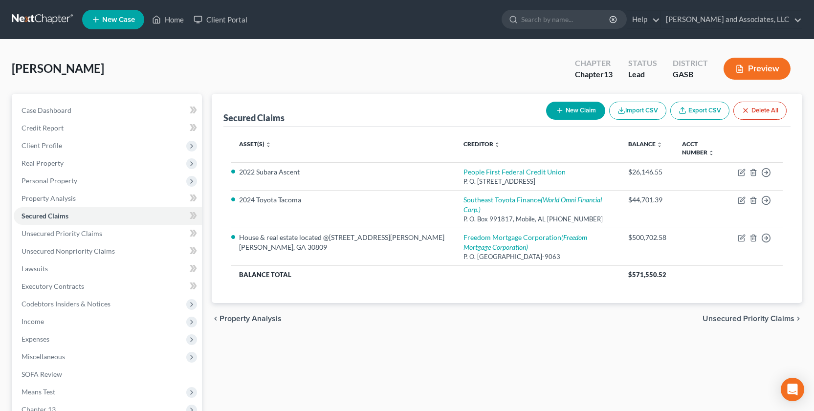
click at [561, 110] on icon "button" at bounding box center [560, 111] width 8 height 8
select select "0"
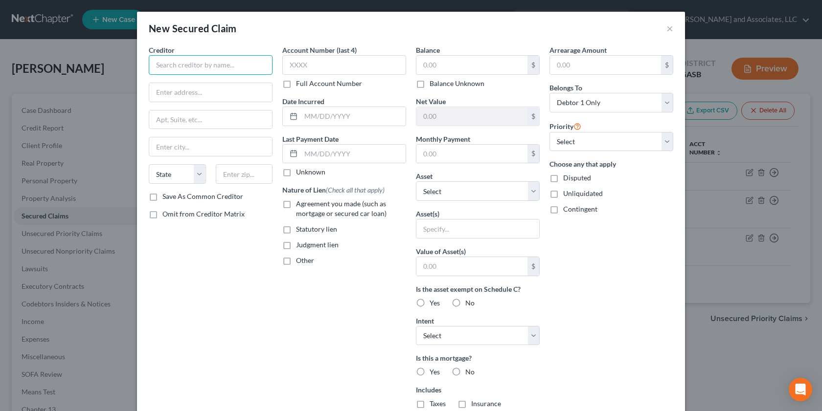
click at [173, 58] on input "text" at bounding box center [211, 65] width 124 height 20
click at [195, 61] on input "Lead Bank" at bounding box center [211, 65] width 124 height 20
type input "Lead Bank"
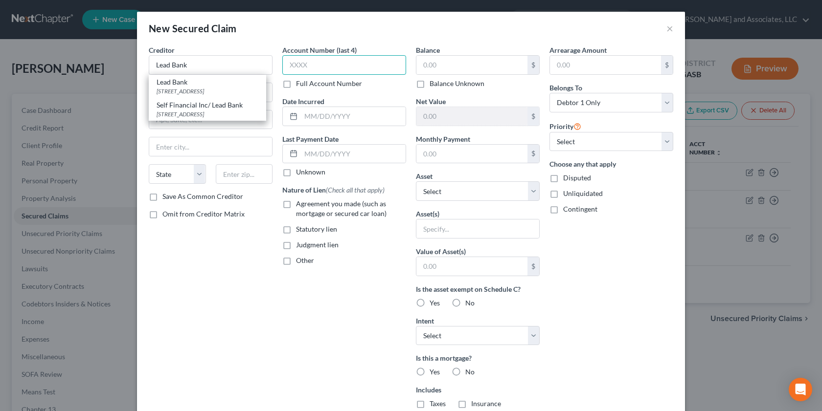
click at [331, 66] on input "text" at bounding box center [344, 65] width 124 height 20
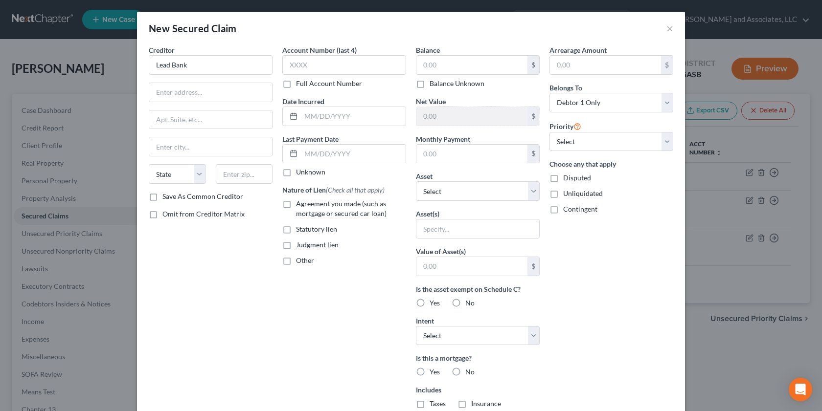
click at [144, 104] on div "Creditor * Lead Bank State AL AK AR AZ CA CO CT DE DC FL GA GU HI ID IL IN IA K…" at bounding box center [211, 263] width 134 height 436
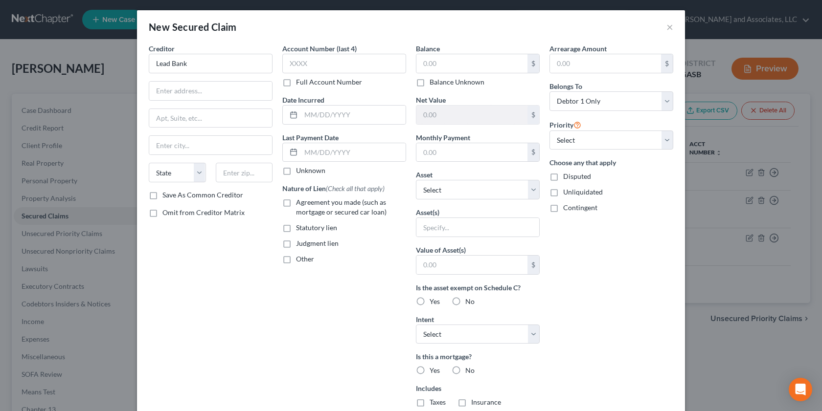
scroll to position [0, 0]
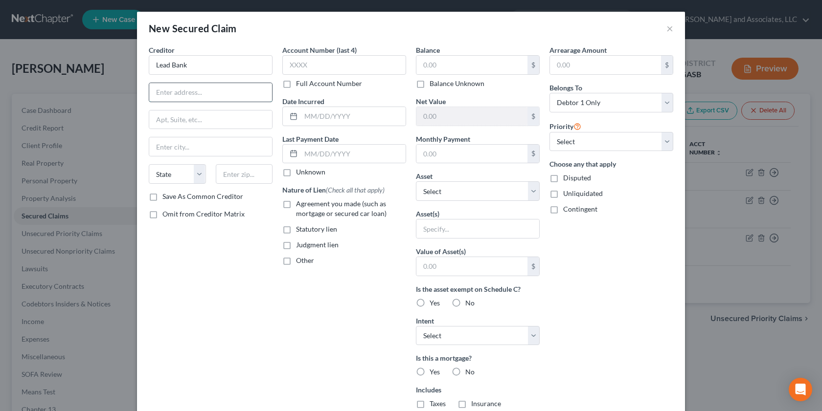
click at [179, 92] on input "text" at bounding box center [210, 92] width 123 height 19
type input "1801 Main Street"
click at [167, 148] on input "text" at bounding box center [210, 146] width 123 height 19
click at [190, 151] on input "Kansas" at bounding box center [210, 146] width 123 height 19
type input "Kansas City"
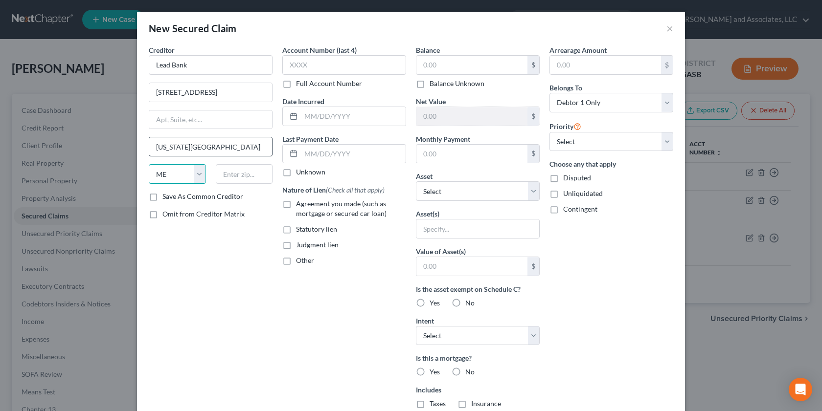
select select "26"
type input "64108"
click at [432, 159] on input "text" at bounding box center [471, 154] width 111 height 19
type input "38.97"
click at [433, 67] on input "text" at bounding box center [471, 65] width 111 height 19
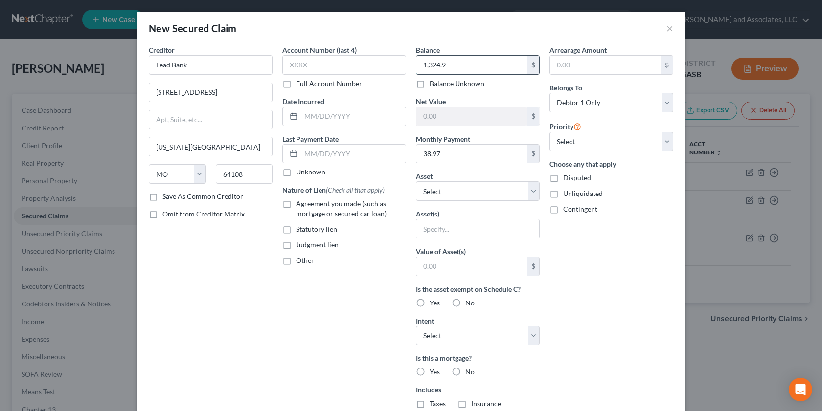
type input "1,324.98"
